Goal: Task Accomplishment & Management: Complete application form

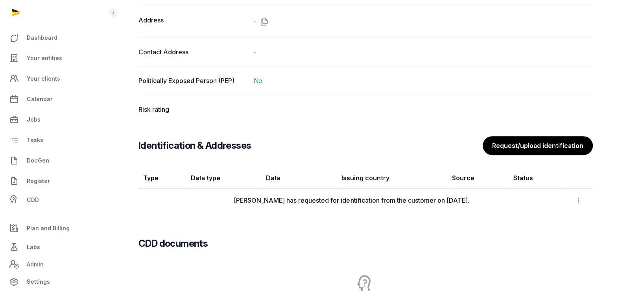
scroll to position [702, 0]
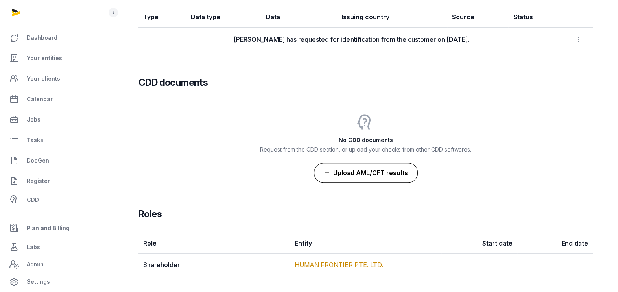
click at [380, 172] on button "Upload AML/CFT results" at bounding box center [366, 173] width 104 height 20
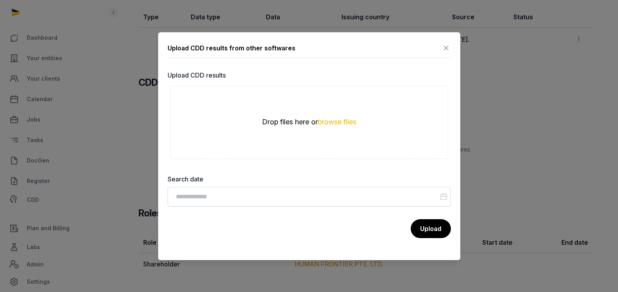
click at [443, 47] on icon at bounding box center [445, 48] width 9 height 13
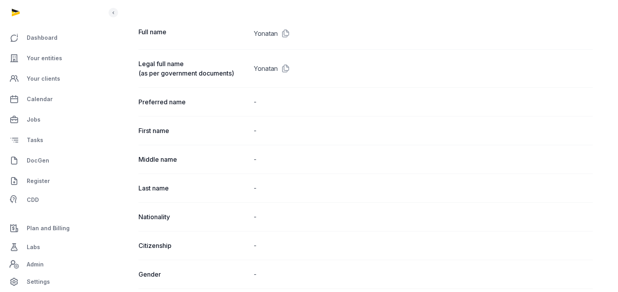
scroll to position [63, 0]
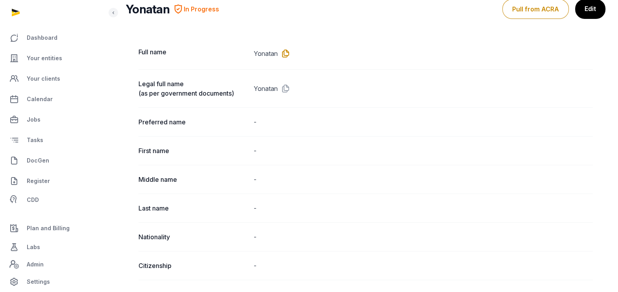
click at [288, 50] on icon at bounding box center [284, 53] width 13 height 13
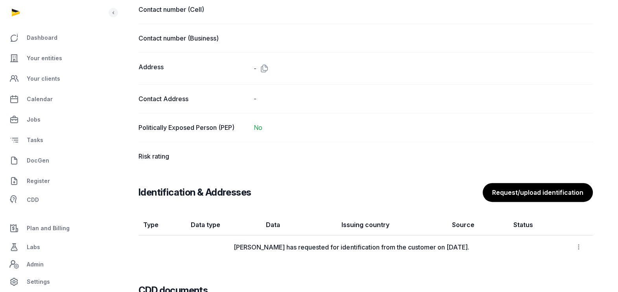
scroll to position [554, 0]
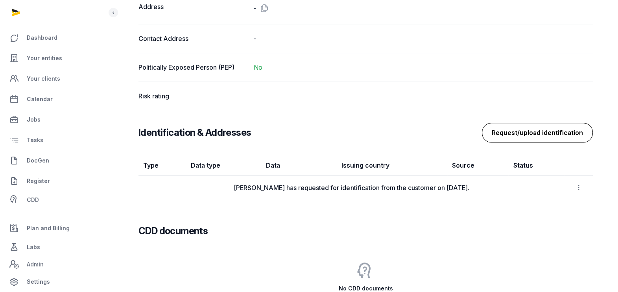
click at [552, 135] on button "Request/upload identification" at bounding box center [537, 133] width 111 height 20
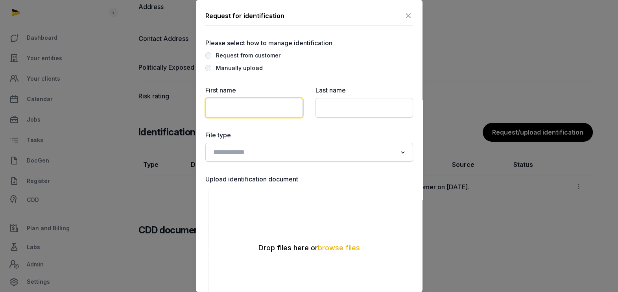
click at [218, 105] on input "text" at bounding box center [254, 108] width 98 height 20
paste input "*******"
type input "*******"
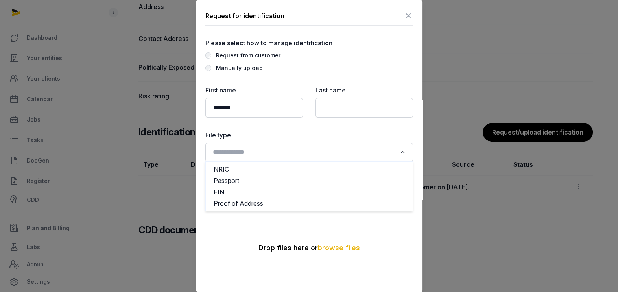
click at [238, 151] on input "Search for option" at bounding box center [303, 152] width 187 height 11
click at [228, 181] on li "Passport" at bounding box center [309, 180] width 207 height 11
click at [329, 245] on button "browse files" at bounding box center [339, 247] width 42 height 7
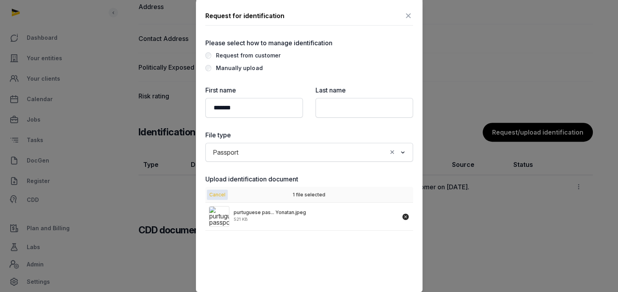
scroll to position [98, 0]
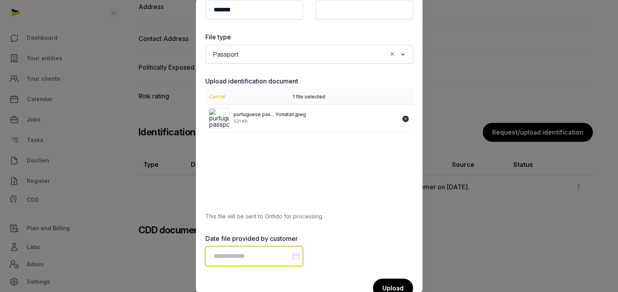
click at [244, 246] on input "Datepicker input" at bounding box center [254, 256] width 98 height 20
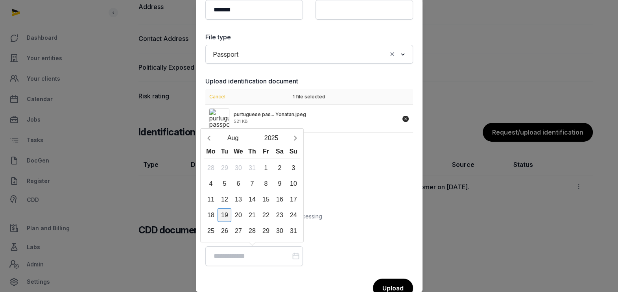
click at [223, 212] on div "19" at bounding box center [225, 215] width 14 height 14
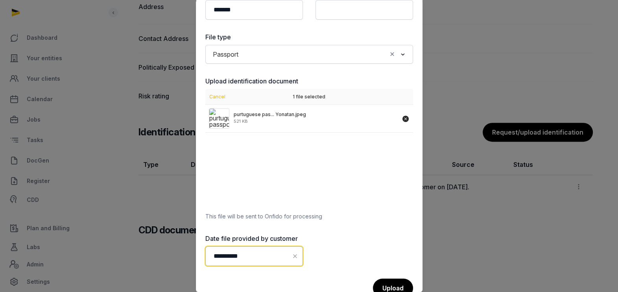
click at [245, 254] on input "**********" at bounding box center [254, 256] width 98 height 20
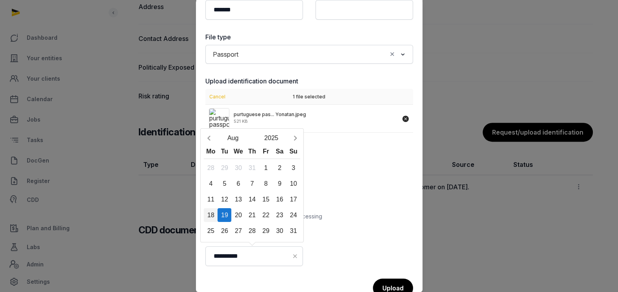
click at [211, 214] on div "18" at bounding box center [211, 215] width 14 height 14
type input "**********"
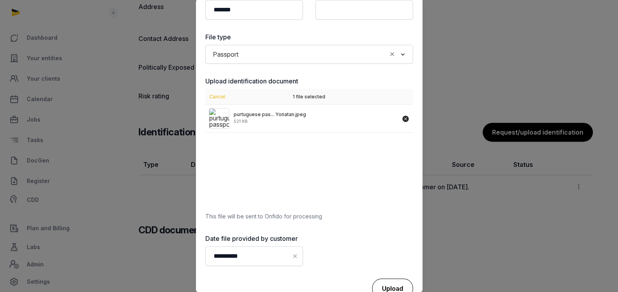
click at [397, 289] on div "Upload" at bounding box center [392, 289] width 41 height 20
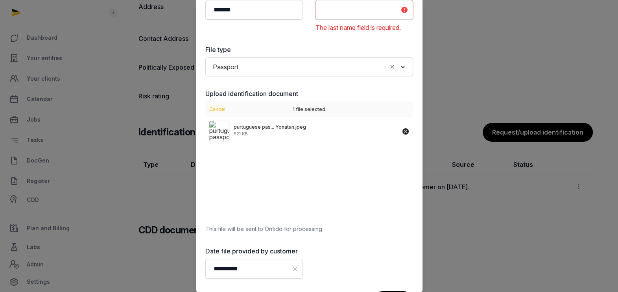
scroll to position [44, 0]
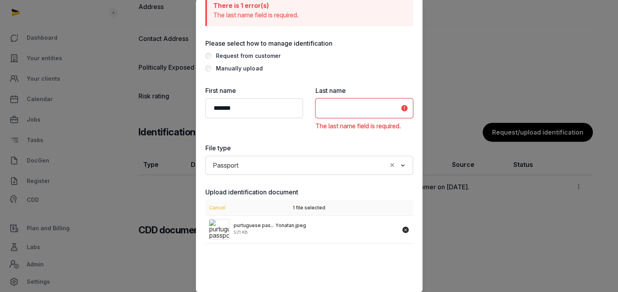
click at [338, 102] on input "text" at bounding box center [364, 108] width 98 height 20
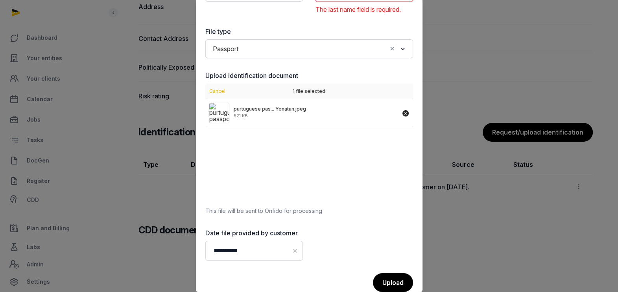
scroll to position [175, 0]
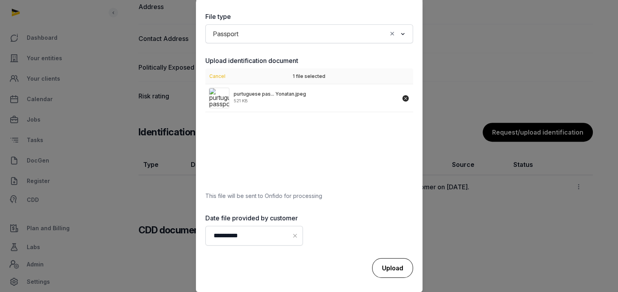
type input "**********"
click at [384, 260] on div "Upload" at bounding box center [392, 268] width 41 height 20
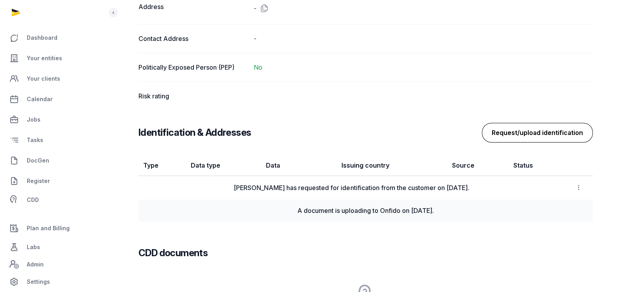
click at [541, 127] on button "Request/upload identification" at bounding box center [537, 133] width 111 height 20
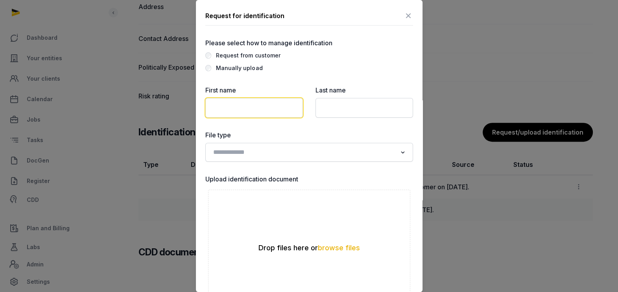
click at [237, 107] on input "text" at bounding box center [254, 108] width 98 height 20
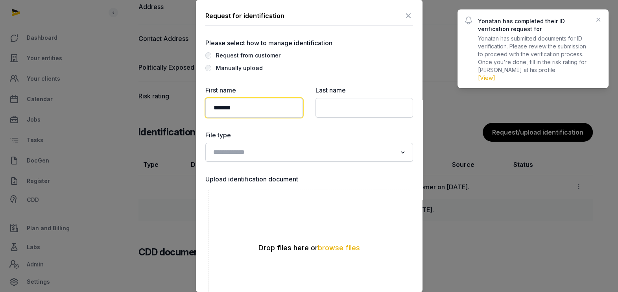
type input "*******"
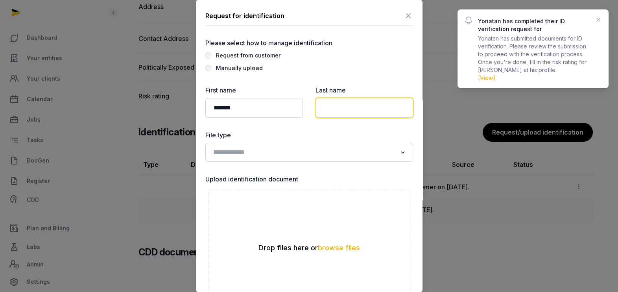
click at [338, 114] on input "text" at bounding box center [364, 108] width 98 height 20
type input "*"
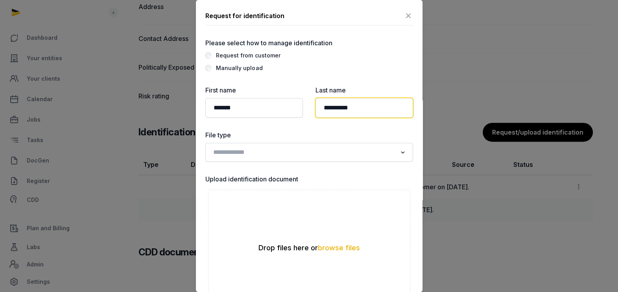
type input "**********"
click at [252, 151] on input "Search for option" at bounding box center [303, 152] width 187 height 11
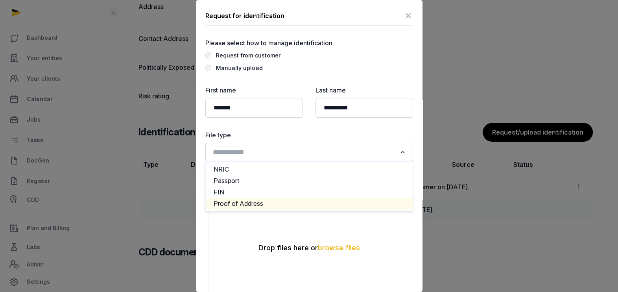
click at [231, 201] on li "Proof of Address" at bounding box center [309, 203] width 207 height 11
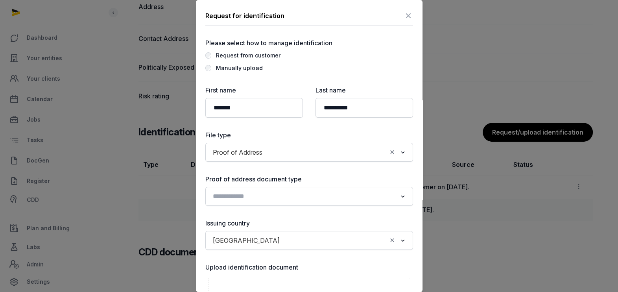
click at [246, 197] on input "Search for option" at bounding box center [303, 196] width 187 height 11
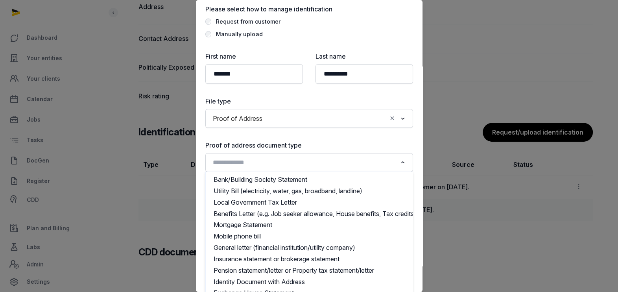
scroll to position [49, 0]
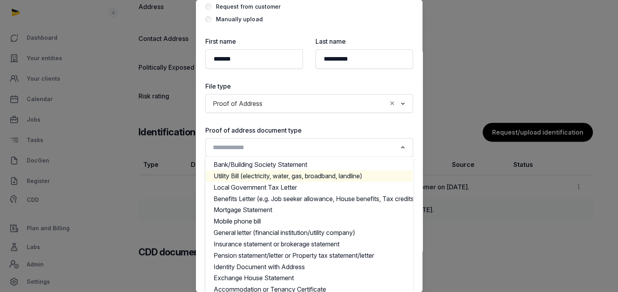
click at [286, 173] on li "Utility Bill (electricity, water, gas, broadband, landline)" at bounding box center [309, 175] width 207 height 11
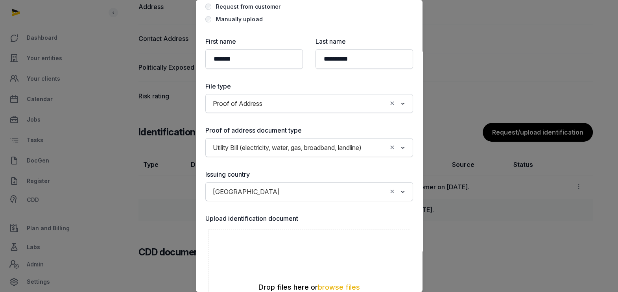
click at [286, 197] on input "Search for option" at bounding box center [334, 191] width 103 height 11
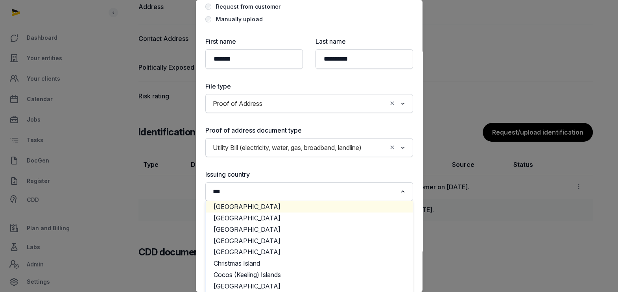
scroll to position [0, 0]
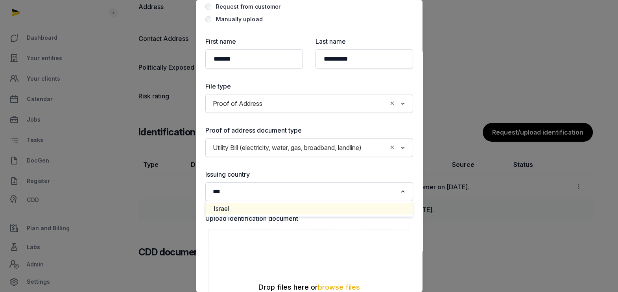
click at [226, 214] on li "Israel" at bounding box center [309, 208] width 207 height 11
type input "***"
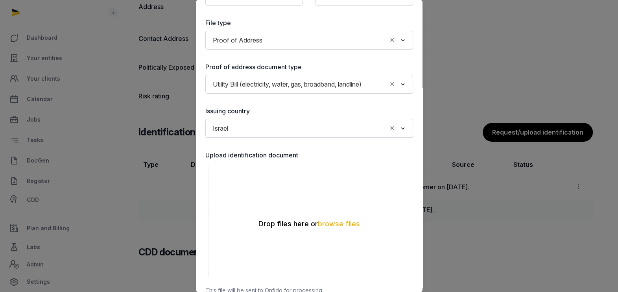
scroll to position [148, 0]
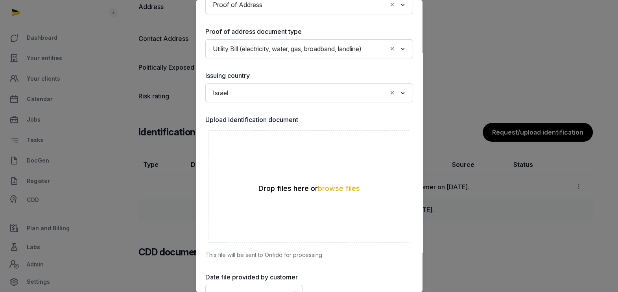
click at [338, 190] on div "Drop files here or browse files" at bounding box center [308, 188] width 201 height 9
click at [338, 192] on button "browse files" at bounding box center [339, 188] width 42 height 7
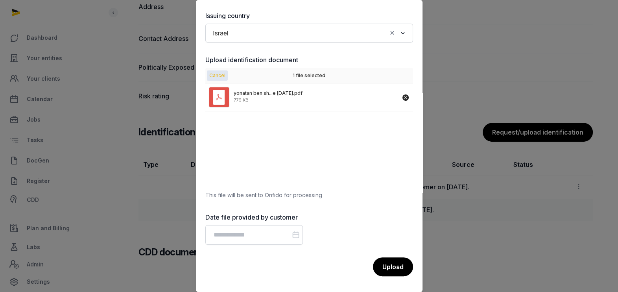
scroll to position [603, 0]
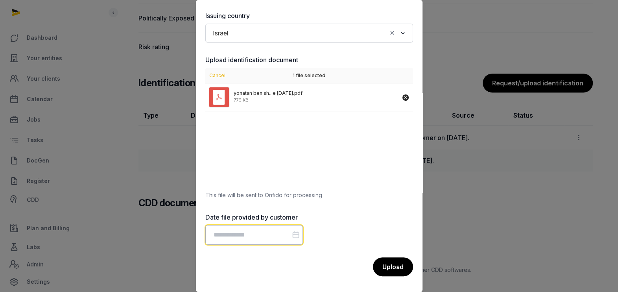
click at [268, 230] on input "Datepicker input" at bounding box center [254, 235] width 98 height 20
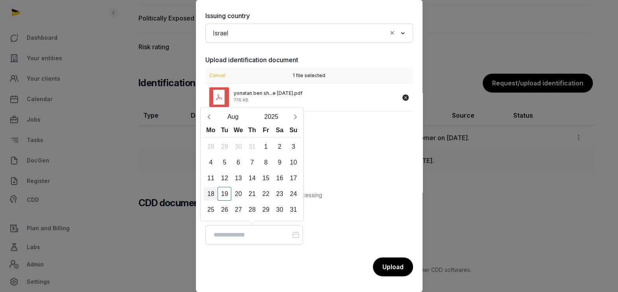
click at [211, 196] on div "18" at bounding box center [211, 194] width 14 height 14
type input "**********"
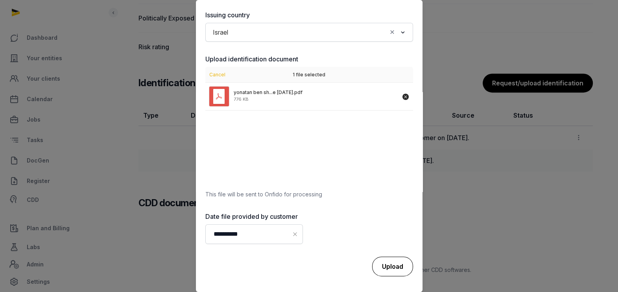
click at [378, 259] on div "Upload" at bounding box center [392, 266] width 41 height 20
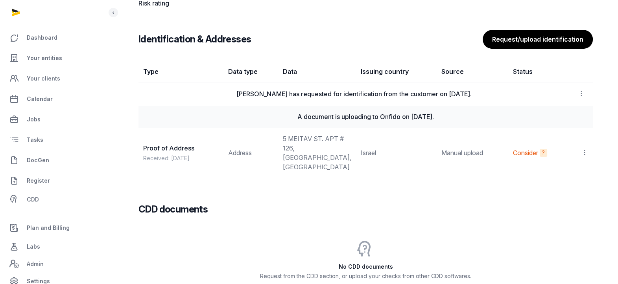
scroll to position [737, 0]
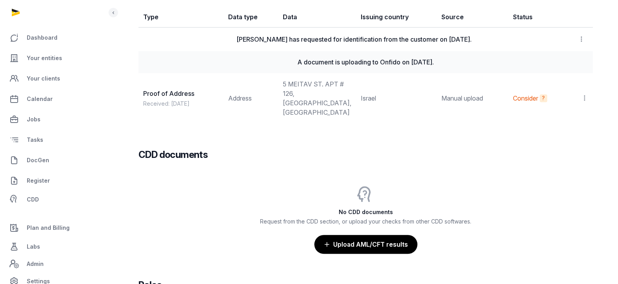
click at [584, 94] on icon at bounding box center [584, 98] width 7 height 8
click at [567, 131] on span "Set as primary" at bounding box center [560, 135] width 41 height 8
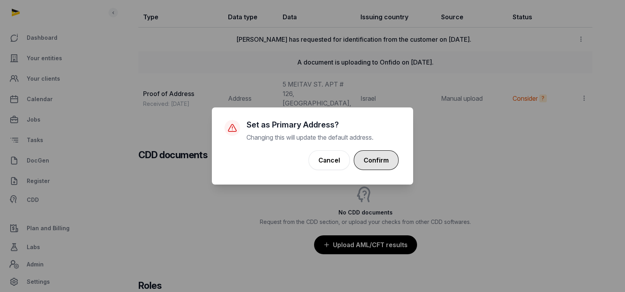
click at [370, 159] on button "Confirm" at bounding box center [376, 160] width 45 height 20
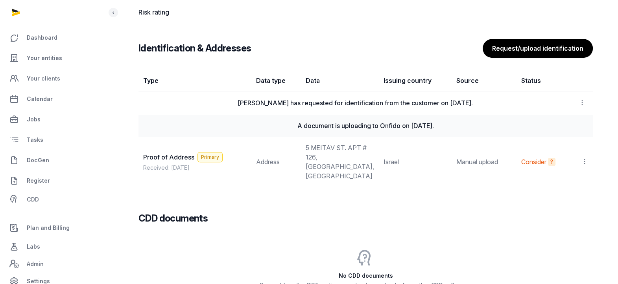
scroll to position [638, 0]
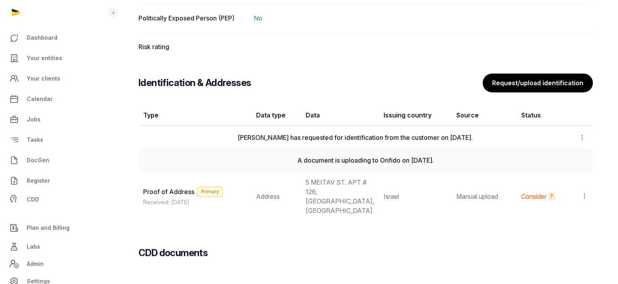
click at [580, 133] on icon at bounding box center [582, 137] width 7 height 8
click at [468, 234] on div "CDD documents" at bounding box center [365, 246] width 454 height 25
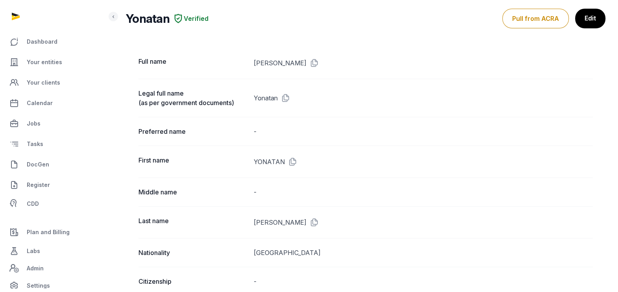
scroll to position [0, 0]
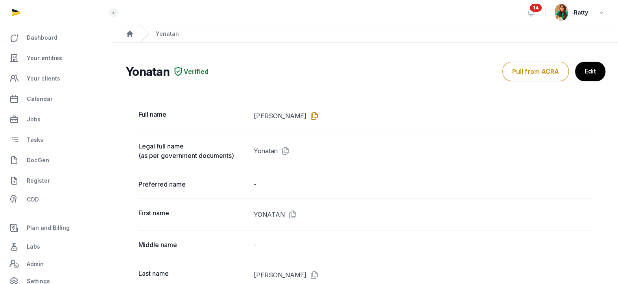
click at [319, 114] on icon at bounding box center [312, 116] width 13 height 13
click at [319, 117] on icon at bounding box center [312, 116] width 13 height 13
click at [590, 68] on link "Edit" at bounding box center [589, 72] width 31 height 20
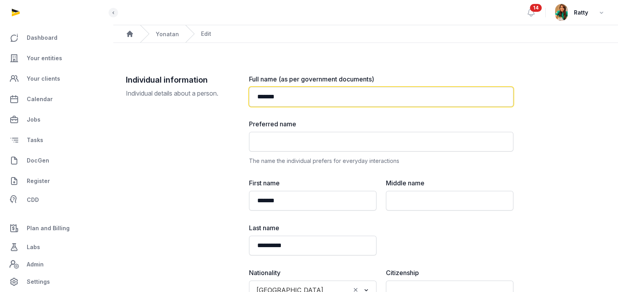
drag, startPoint x: 301, startPoint y: 100, endPoint x: 198, endPoint y: 92, distance: 102.9
click at [199, 92] on div "**********" at bounding box center [366, 286] width 480 height 424
paste input "**********"
drag, startPoint x: 288, startPoint y: 96, endPoint x: 217, endPoint y: 97, distance: 71.6
click at [209, 98] on div "**********" at bounding box center [366, 286] width 480 height 424
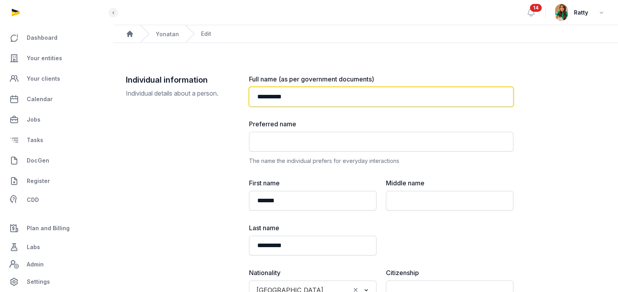
click at [340, 99] on input "**********" at bounding box center [381, 97] width 264 height 20
paste input "********"
drag, startPoint x: 340, startPoint y: 99, endPoint x: 215, endPoint y: 100, distance: 125.1
click at [216, 100] on div "**********" at bounding box center [366, 286] width 480 height 424
type input "**********"
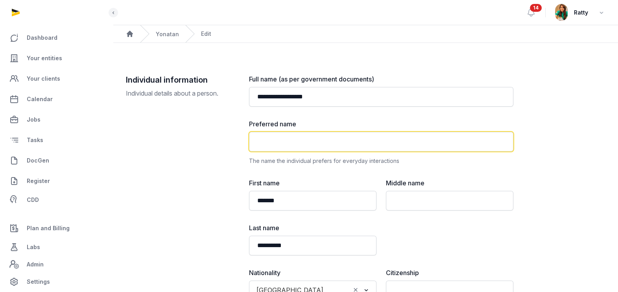
click at [281, 141] on input "text" at bounding box center [381, 142] width 264 height 20
paste input "**********"
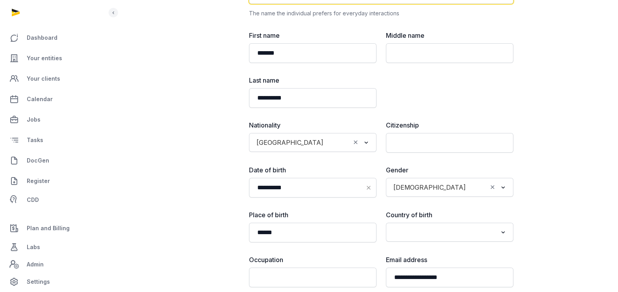
scroll to position [196, 0]
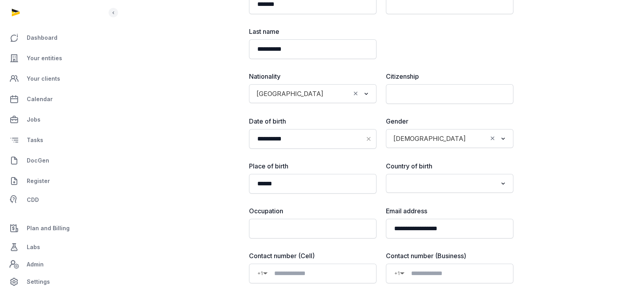
type input "**********"
click at [441, 94] on input "text" at bounding box center [449, 94] width 127 height 20
type input "*"
type input "******"
click at [549, 66] on div "**********" at bounding box center [366, 90] width 480 height 424
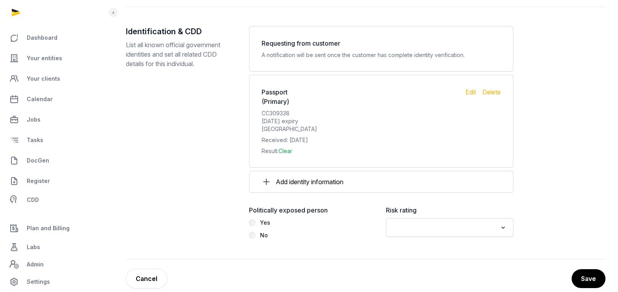
scroll to position [865, 0]
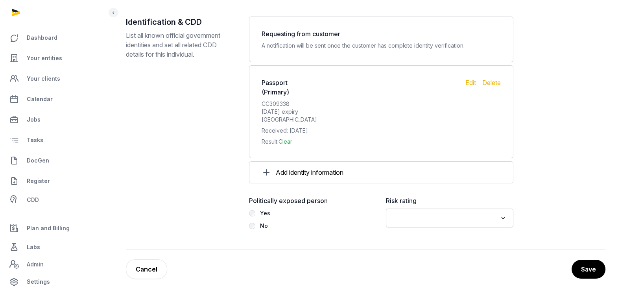
click at [421, 217] on input "Search for option" at bounding box center [444, 217] width 107 height 11
click at [406, 253] on li "Low" at bounding box center [449, 257] width 127 height 11
click at [587, 268] on button "Save" at bounding box center [588, 269] width 35 height 20
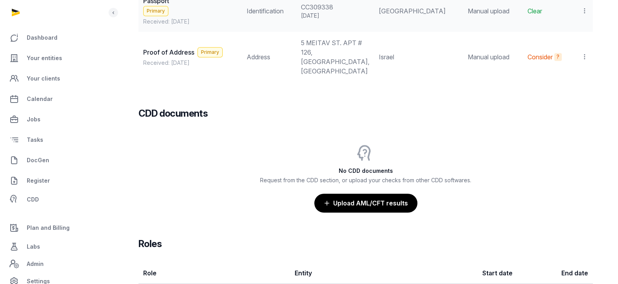
scroll to position [818, 0]
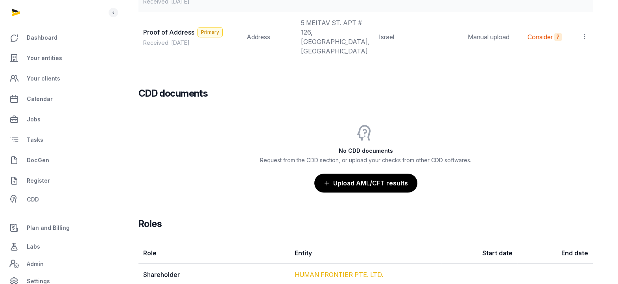
click at [330, 271] on link "HUMAN FRONTIER PTE. LTD." at bounding box center [339, 275] width 89 height 8
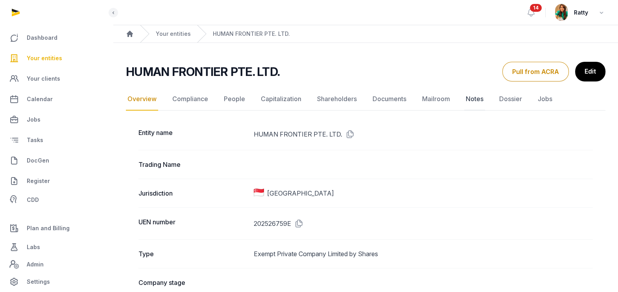
click at [476, 99] on link "Notes" at bounding box center [474, 99] width 21 height 23
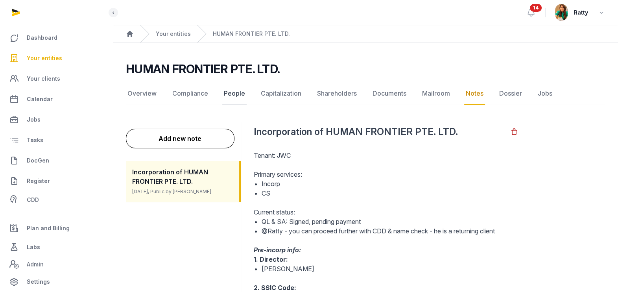
click at [232, 96] on link "People" at bounding box center [234, 93] width 24 height 23
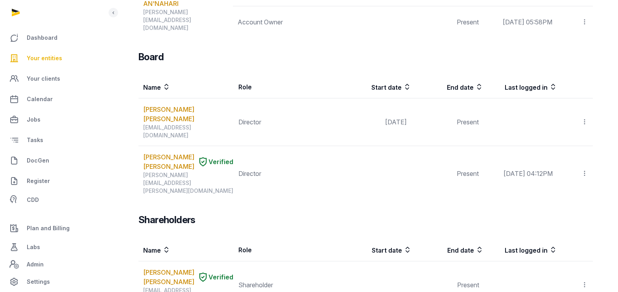
scroll to position [459, 0]
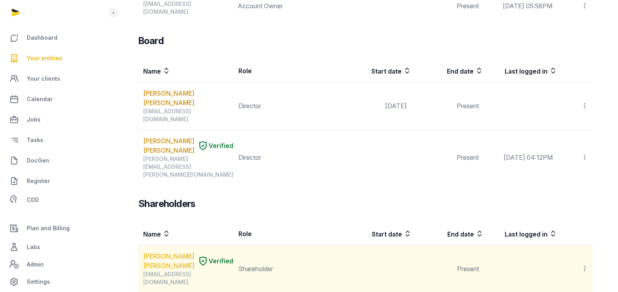
click at [154, 251] on link "[PERSON_NAME] [PERSON_NAME]" at bounding box center [168, 260] width 51 height 19
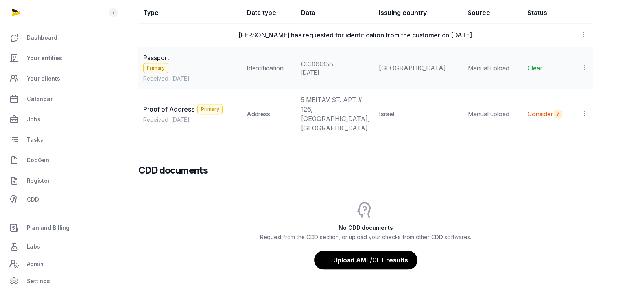
scroll to position [786, 0]
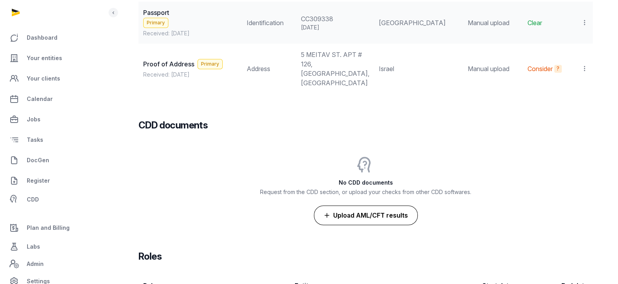
click at [381, 206] on button "Upload AML/CFT results" at bounding box center [366, 216] width 104 height 20
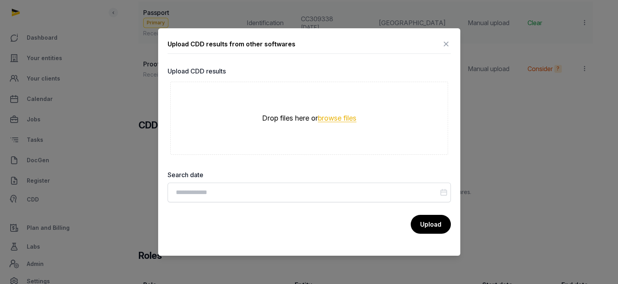
click at [328, 119] on button "browse files" at bounding box center [337, 118] width 39 height 7
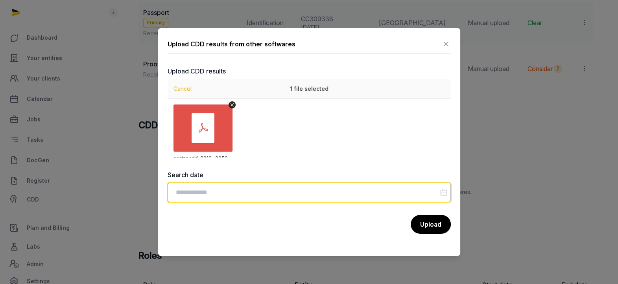
click at [223, 196] on input "Datepicker input" at bounding box center [309, 193] width 283 height 20
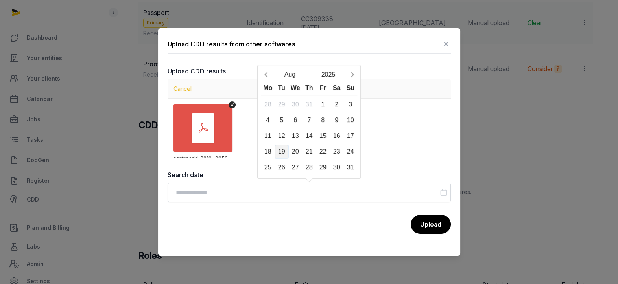
click at [277, 152] on div "19" at bounding box center [282, 152] width 14 height 14
type input "**********"
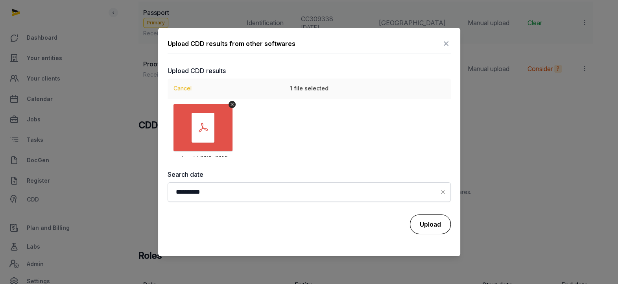
click at [415, 220] on button "Upload" at bounding box center [430, 225] width 41 height 20
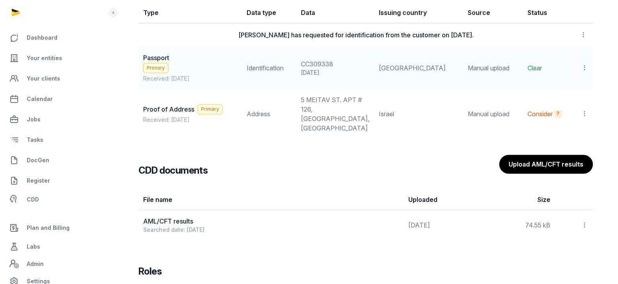
scroll to position [688, 0]
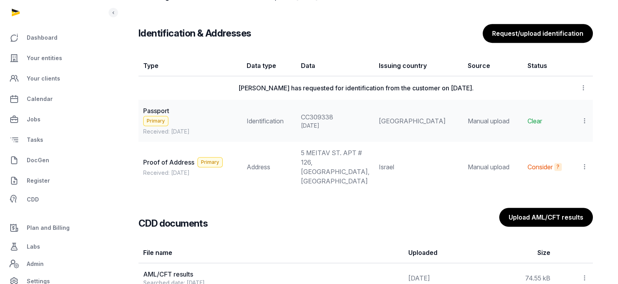
click at [584, 163] on icon at bounding box center [584, 167] width 7 height 8
click at [554, 163] on div "?" at bounding box center [557, 167] width 7 height 8
click at [557, 152] on div "Invalid date, isn't within the past 6 months." at bounding box center [605, 156] width 103 height 9
click at [598, 152] on div "Invalid date, isn't within the past 6 months." at bounding box center [605, 156] width 103 height 9
click at [585, 118] on icon at bounding box center [584, 121] width 7 height 8
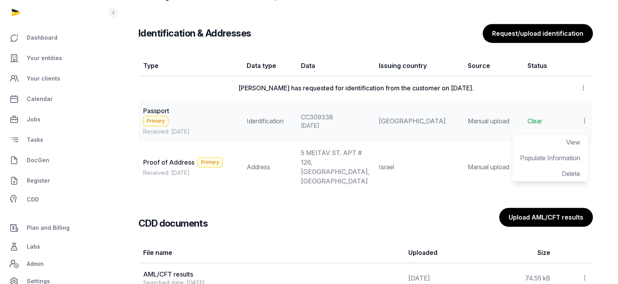
click at [354, 205] on div "CDD documents Upload AML/CFT results" at bounding box center [365, 217] width 454 height 25
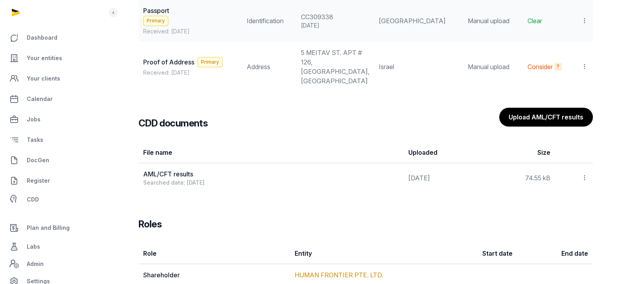
scroll to position [592, 0]
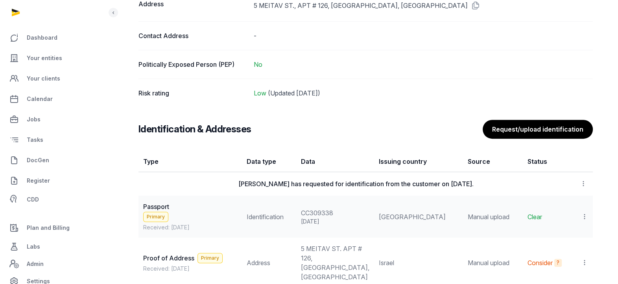
click at [31, 199] on span "CDD" at bounding box center [33, 199] width 12 height 9
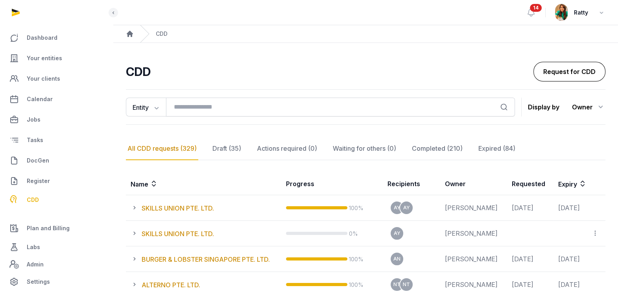
click at [555, 66] on link "Request for CDD" at bounding box center [569, 72] width 72 height 20
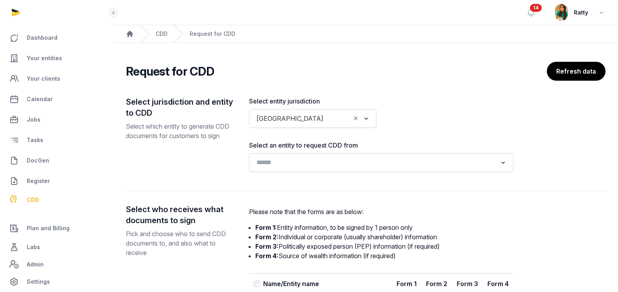
click at [282, 162] on input "Search for option" at bounding box center [376, 162] width 244 height 11
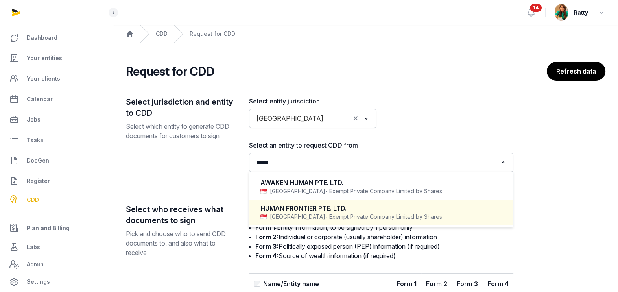
click at [295, 210] on div "HUMAN FRONTIER PTE. LTD." at bounding box center [381, 208] width 242 height 9
type input "*****"
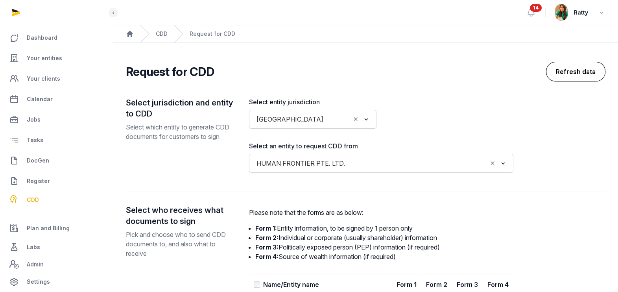
click at [566, 77] on button "Refresh data" at bounding box center [575, 72] width 59 height 20
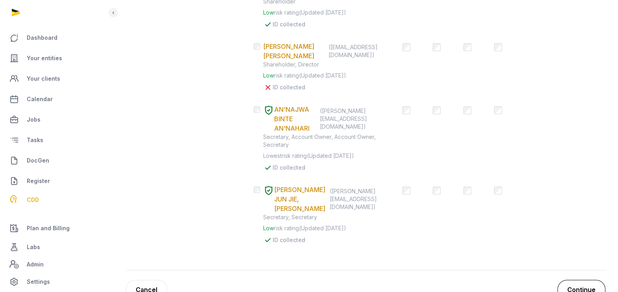
click at [580, 280] on button "Continue" at bounding box center [581, 290] width 48 height 20
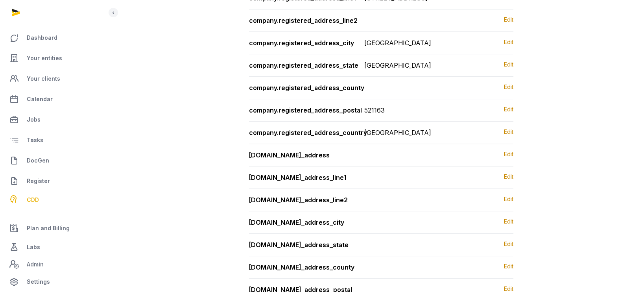
scroll to position [746, 0]
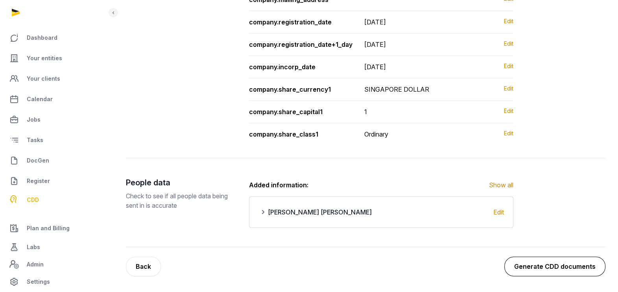
click at [563, 273] on button "Generate CDD documents" at bounding box center [554, 266] width 101 height 20
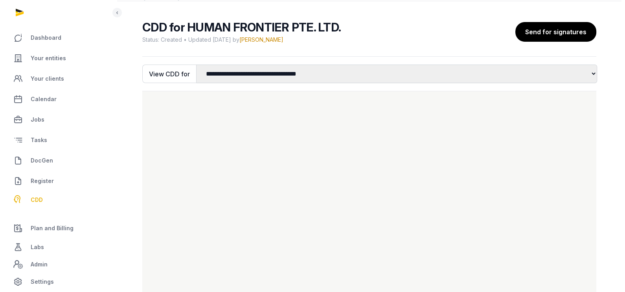
scroll to position [26, 0]
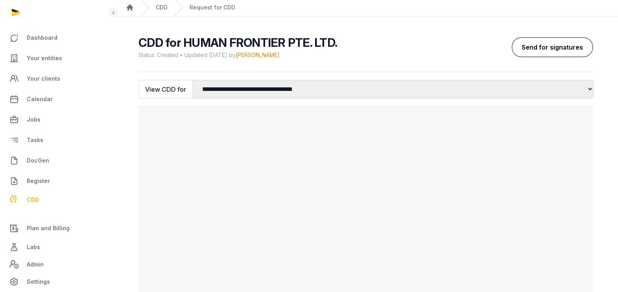
click at [559, 41] on button "Send for signatures" at bounding box center [552, 47] width 81 height 20
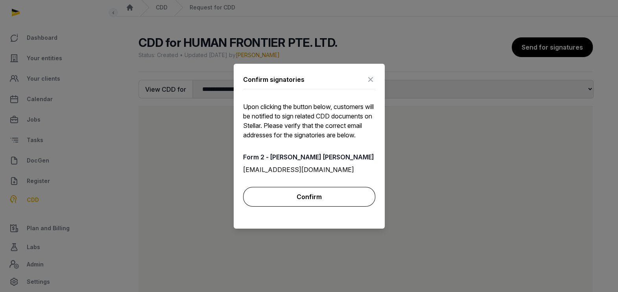
click at [317, 202] on button "Confirm" at bounding box center [309, 197] width 132 height 20
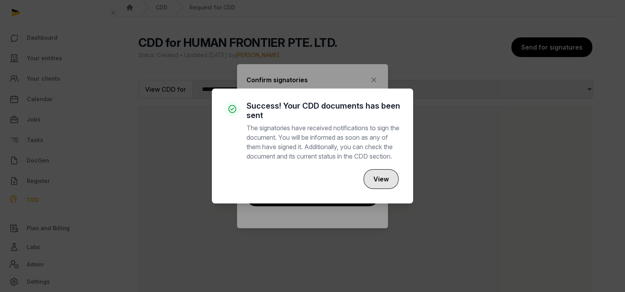
click at [384, 189] on button "View" at bounding box center [381, 179] width 35 height 20
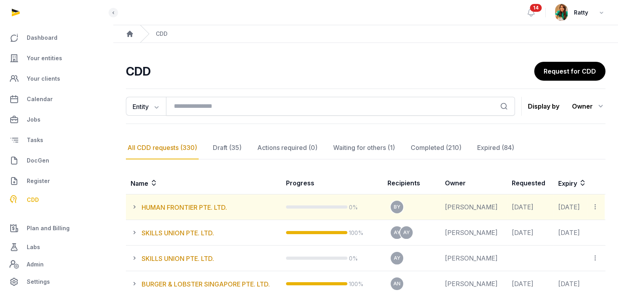
click at [594, 204] on icon at bounding box center [595, 207] width 7 height 8
click at [570, 229] on span "View all CDD links" at bounding box center [566, 228] width 51 height 8
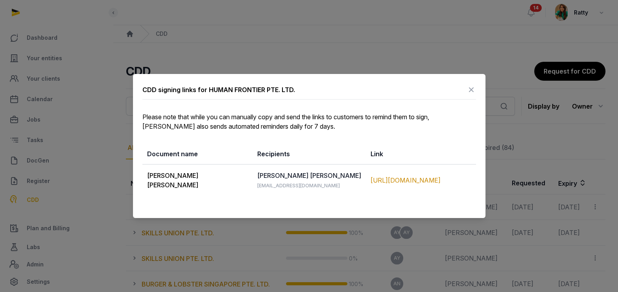
drag, startPoint x: 142, startPoint y: 178, endPoint x: 459, endPoint y: 195, distance: 317.5
click at [459, 195] on tr "[PERSON_NAME] [PERSON_NAME] [PERSON_NAME] [EMAIL_ADDRESS][DOMAIN_NAME] [URL][DO…" at bounding box center [309, 180] width 334 height 32
copy tr "[PERSON_NAME] [PERSON_NAME] [PERSON_NAME] [EMAIL_ADDRESS][DOMAIN_NAME] [URL][DO…"
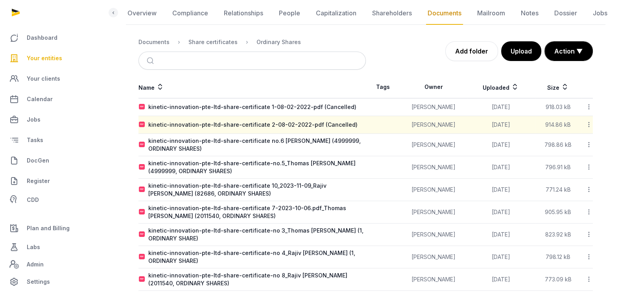
click at [49, 57] on span "Your entities" at bounding box center [44, 58] width 35 height 9
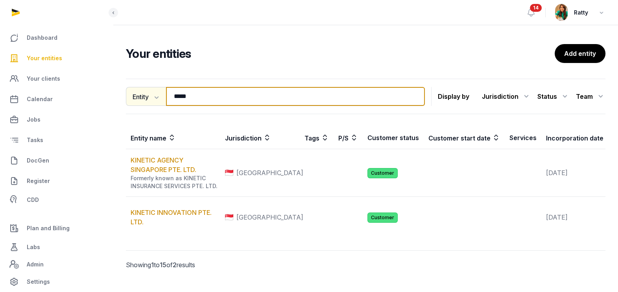
drag, startPoint x: 210, startPoint y: 94, endPoint x: 136, endPoint y: 95, distance: 74.7
click at [136, 94] on div "Entity Entity People Tags Services ***** Search" at bounding box center [275, 96] width 299 height 19
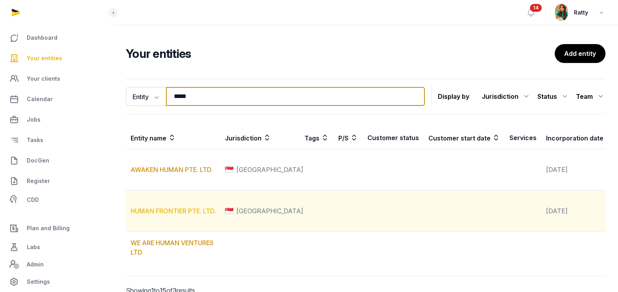
type input "*****"
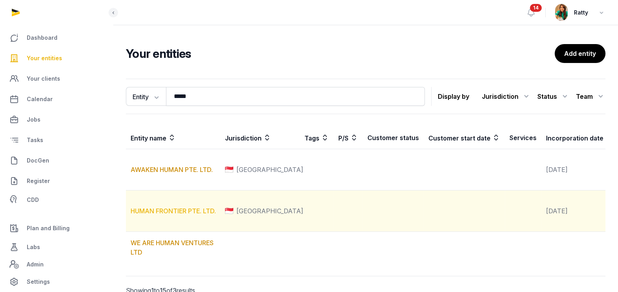
click at [175, 215] on link "HUMAN FRONTIER PTE. LTD." at bounding box center [173, 211] width 85 height 8
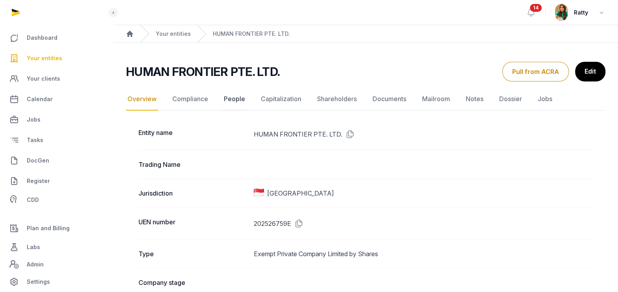
click at [232, 96] on link "People" at bounding box center [234, 99] width 24 height 23
